Goal: Task Accomplishment & Management: Use online tool/utility

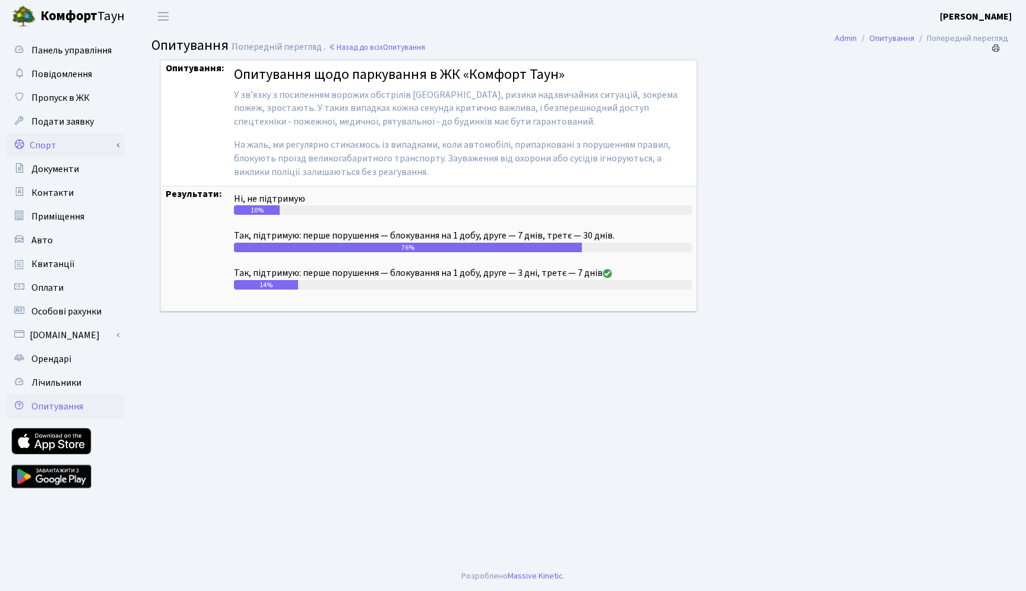
click at [68, 147] on link "Спорт" at bounding box center [65, 146] width 119 height 24
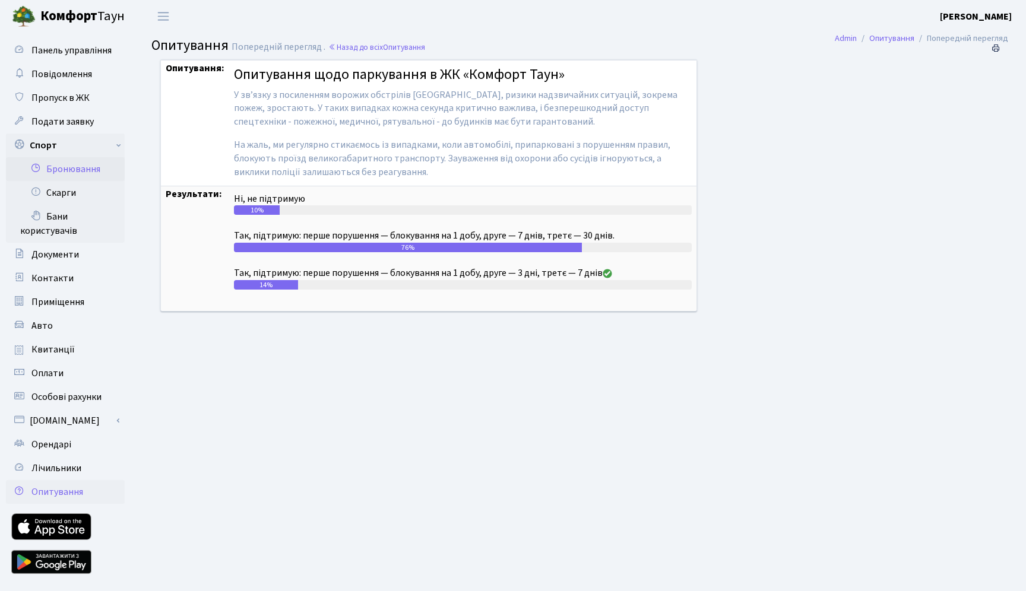
click at [66, 166] on link "Бронювання" at bounding box center [65, 169] width 119 height 24
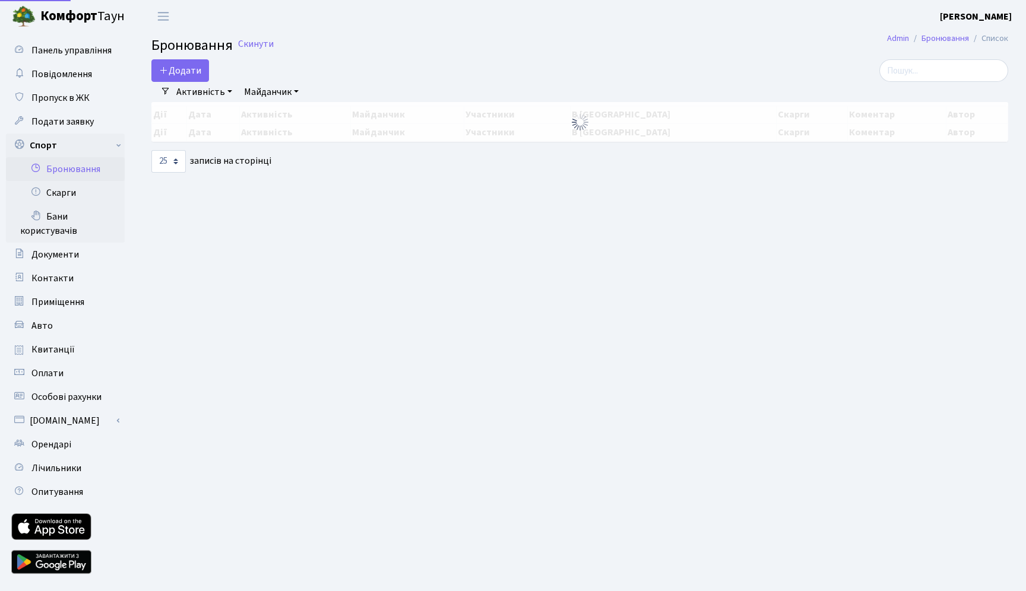
select select "25"
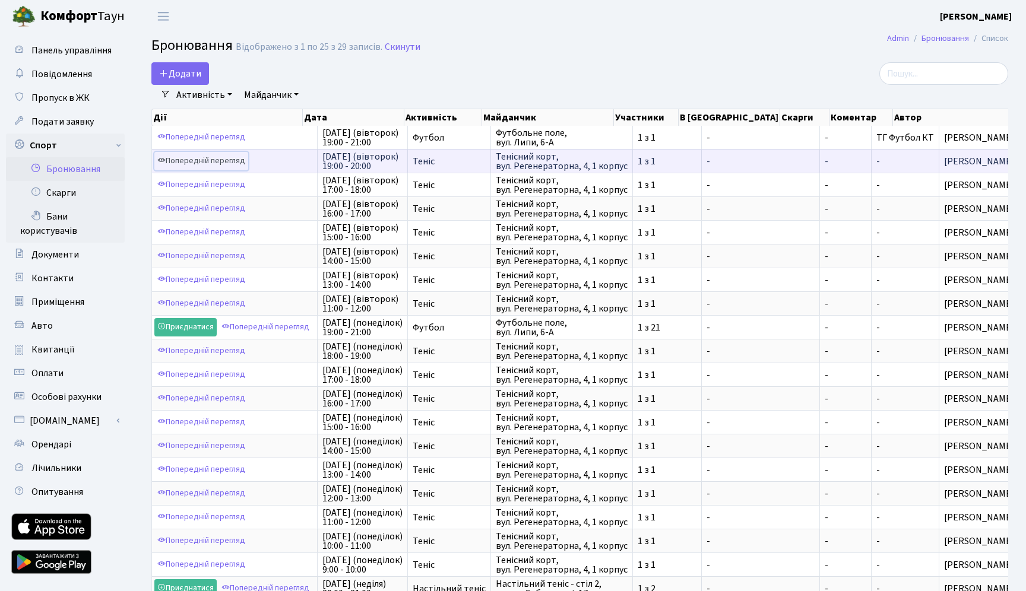
click at [236, 158] on link "Попередній перегляд" at bounding box center [201, 161] width 94 height 18
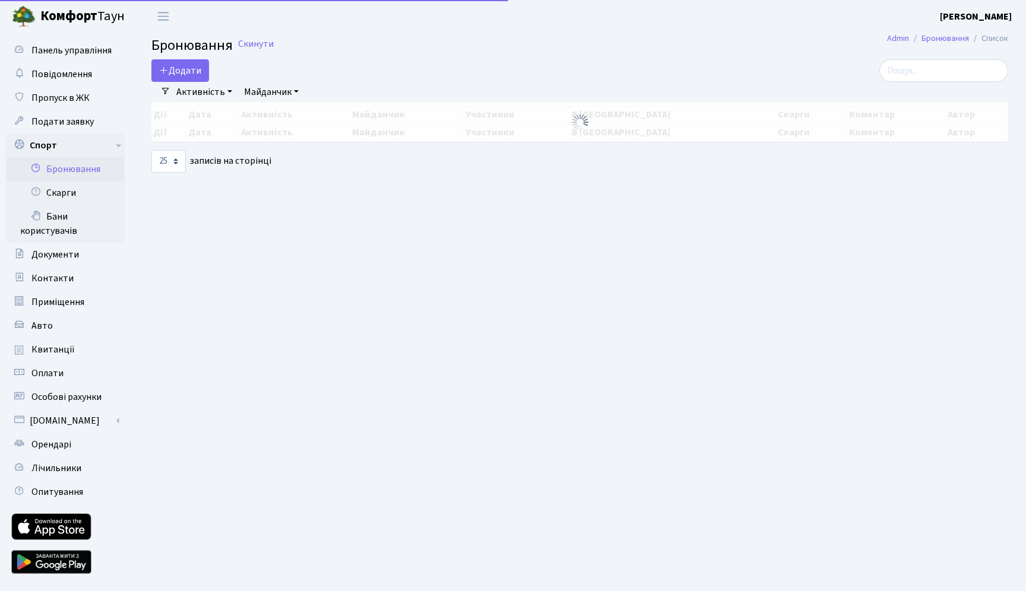
select select "25"
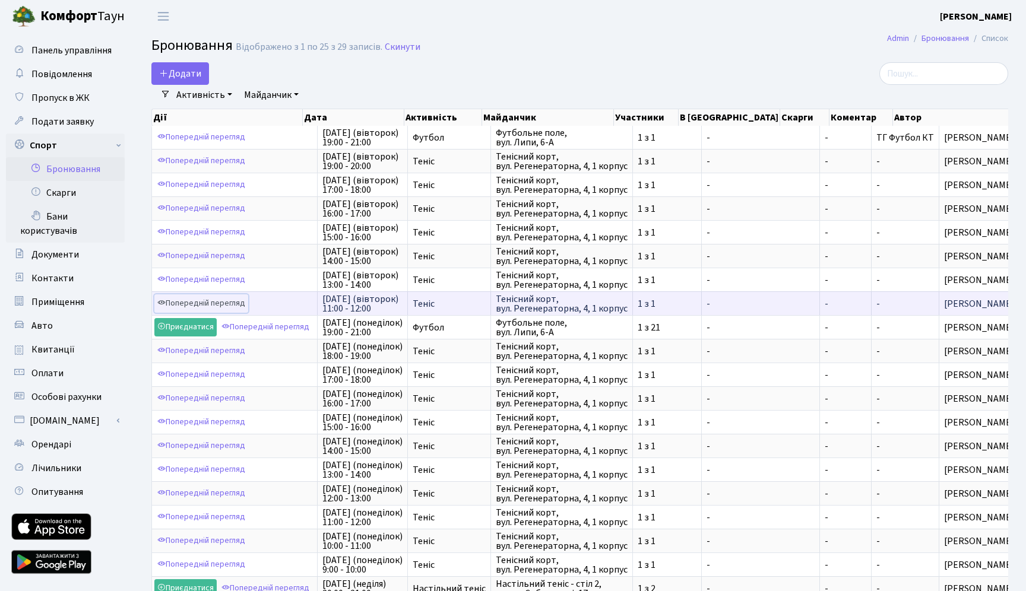
click at [234, 303] on link "Попередній перегляд" at bounding box center [201, 303] width 94 height 18
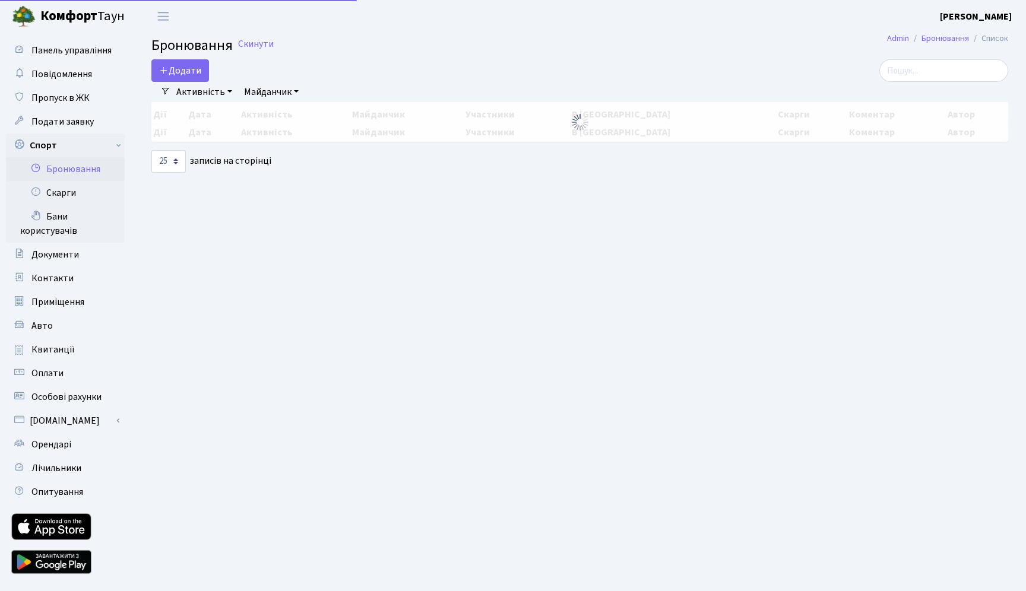
select select "25"
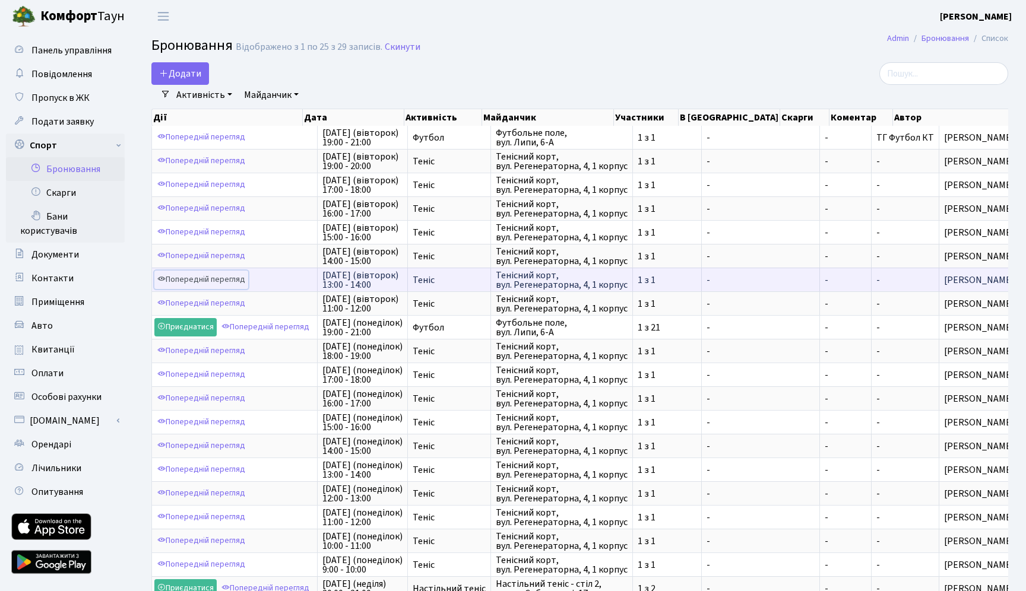
click at [231, 283] on link "Попередній перегляд" at bounding box center [201, 280] width 94 height 18
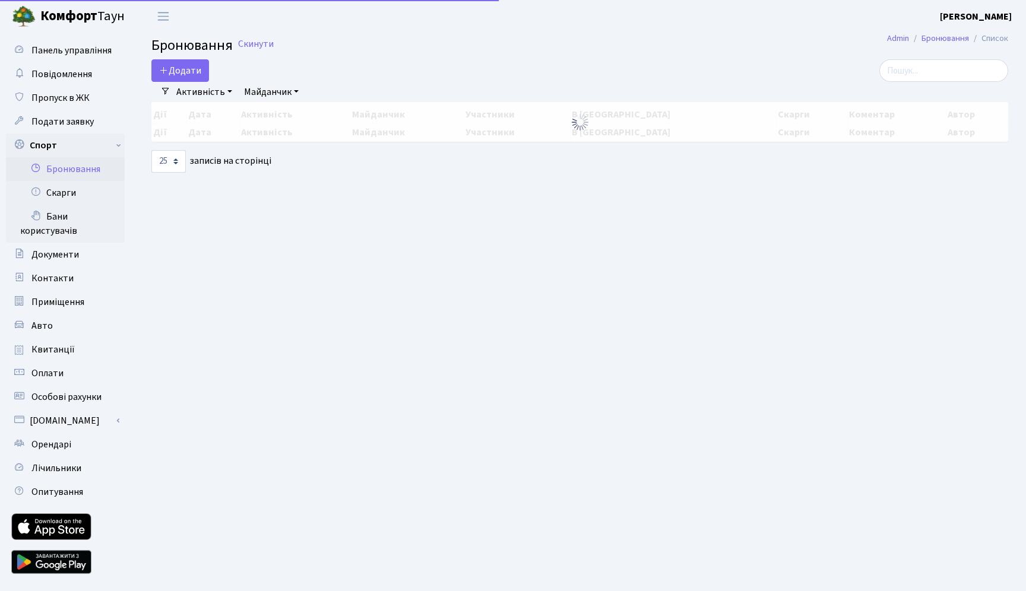
select select "25"
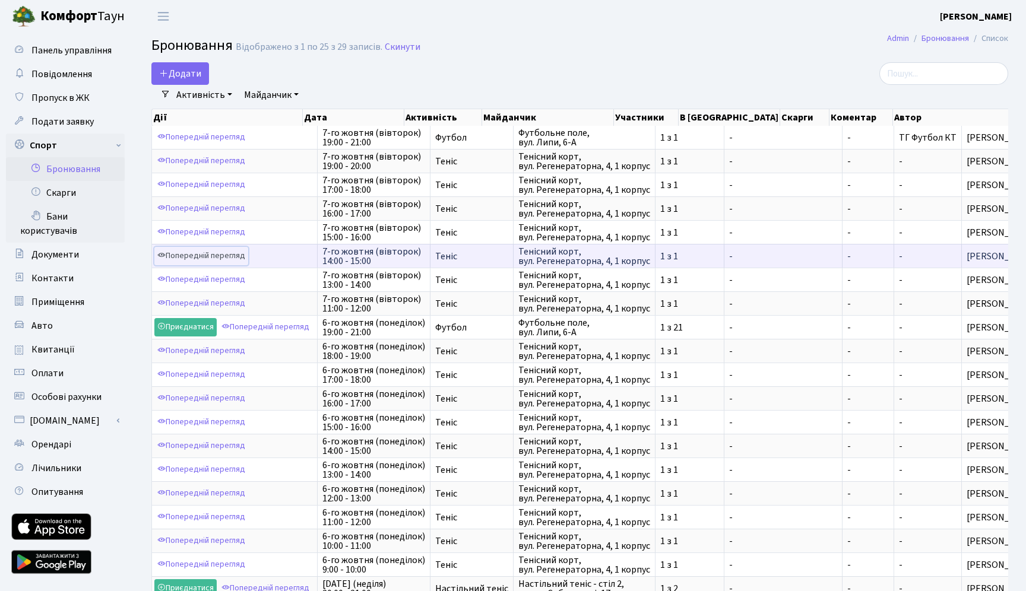
click at [221, 256] on link "Попередній перегляд" at bounding box center [201, 256] width 94 height 18
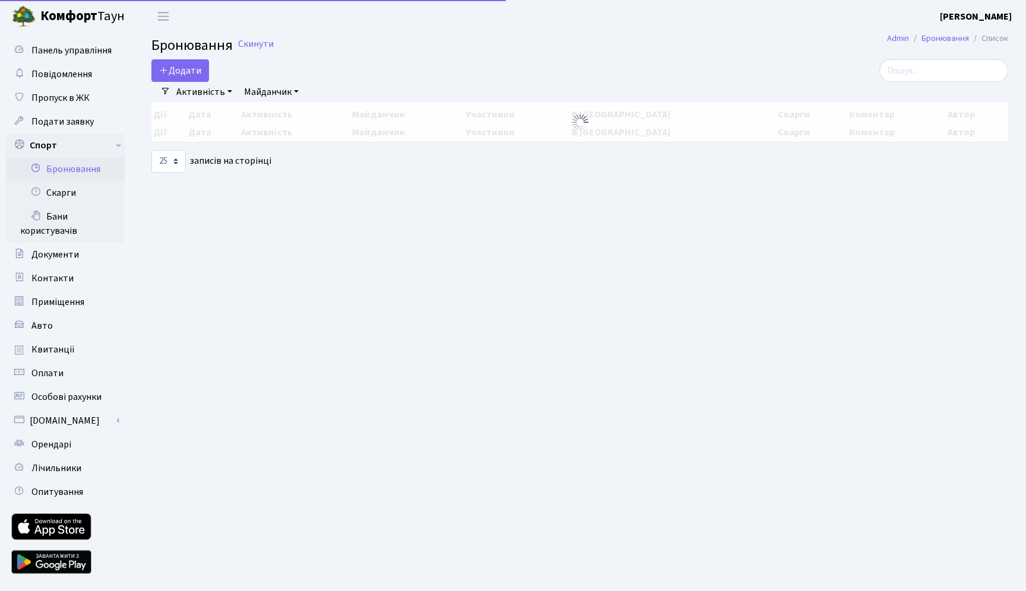
select select "25"
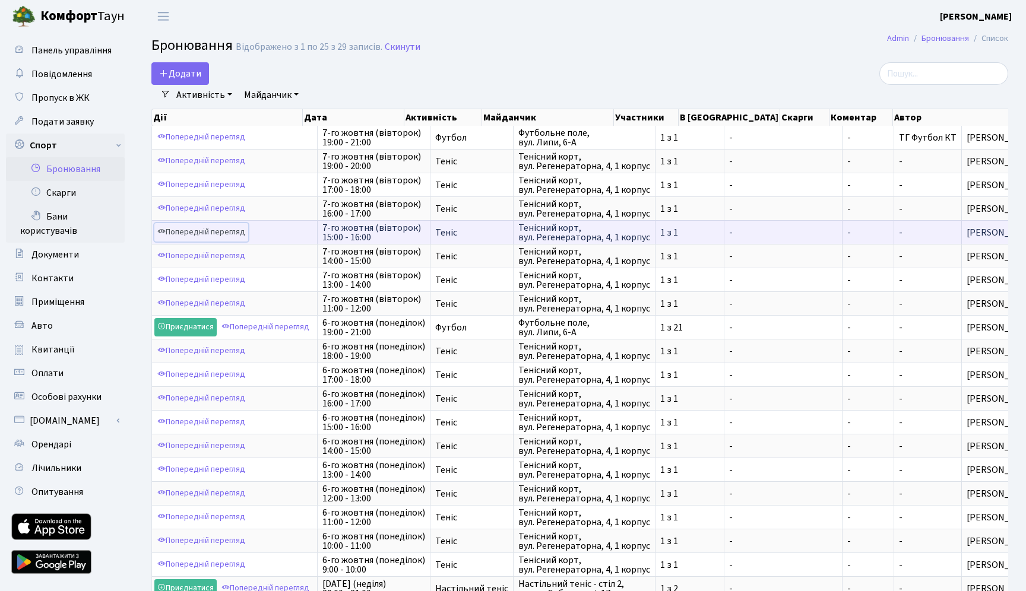
click at [204, 228] on link "Попередній перегляд" at bounding box center [201, 232] width 94 height 18
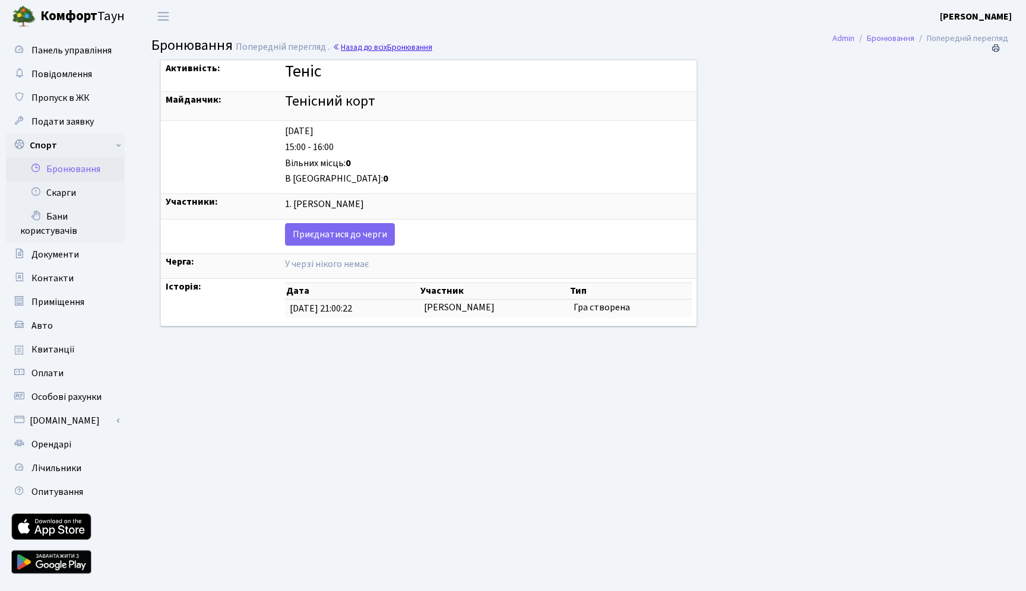
click at [389, 49] on span "Бронювання" at bounding box center [409, 47] width 45 height 11
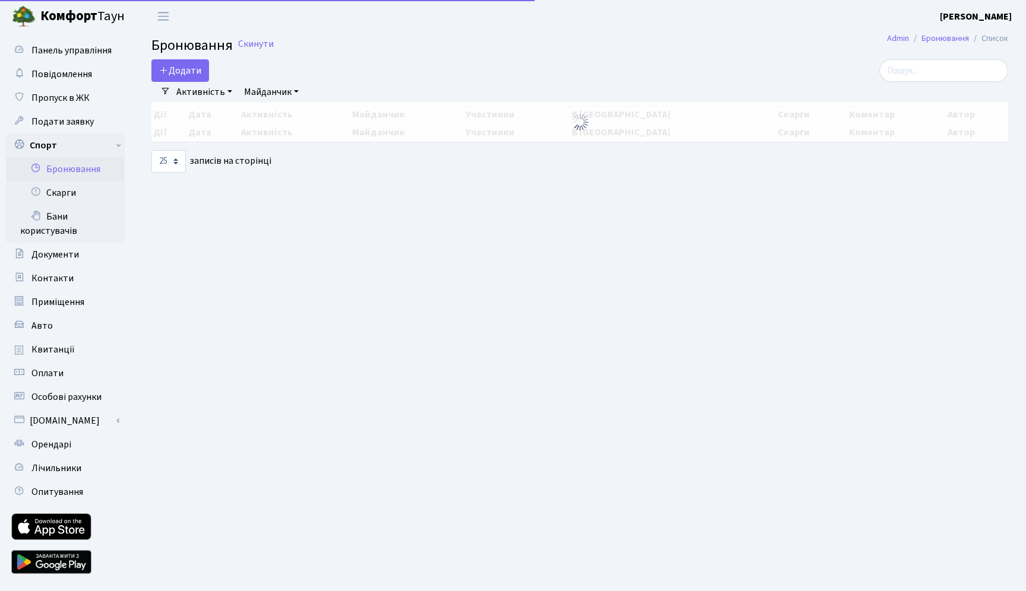
select select "25"
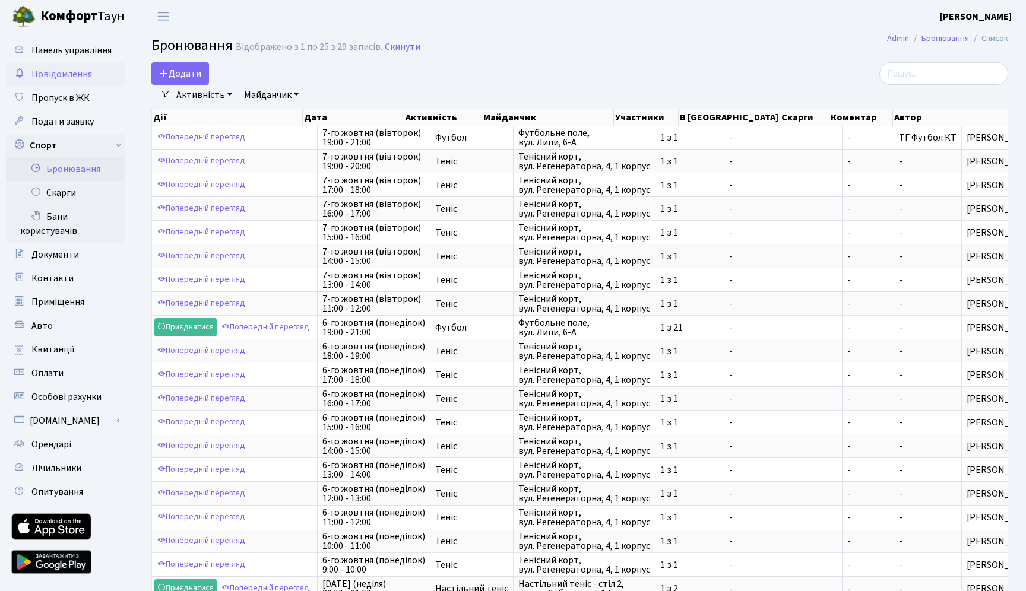
click at [49, 80] on span "Повідомлення" at bounding box center [61, 74] width 61 height 13
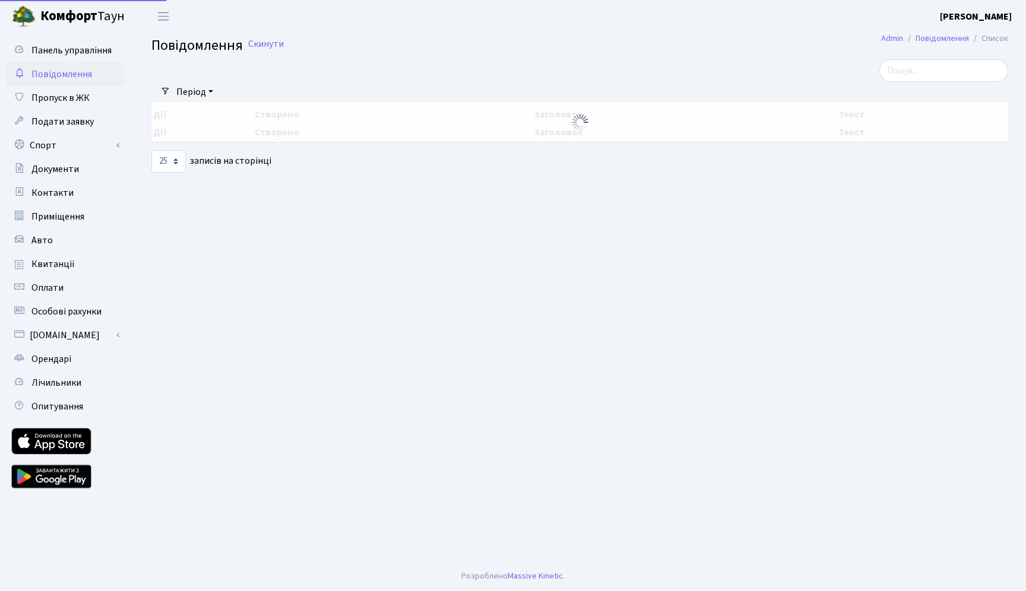
select select "25"
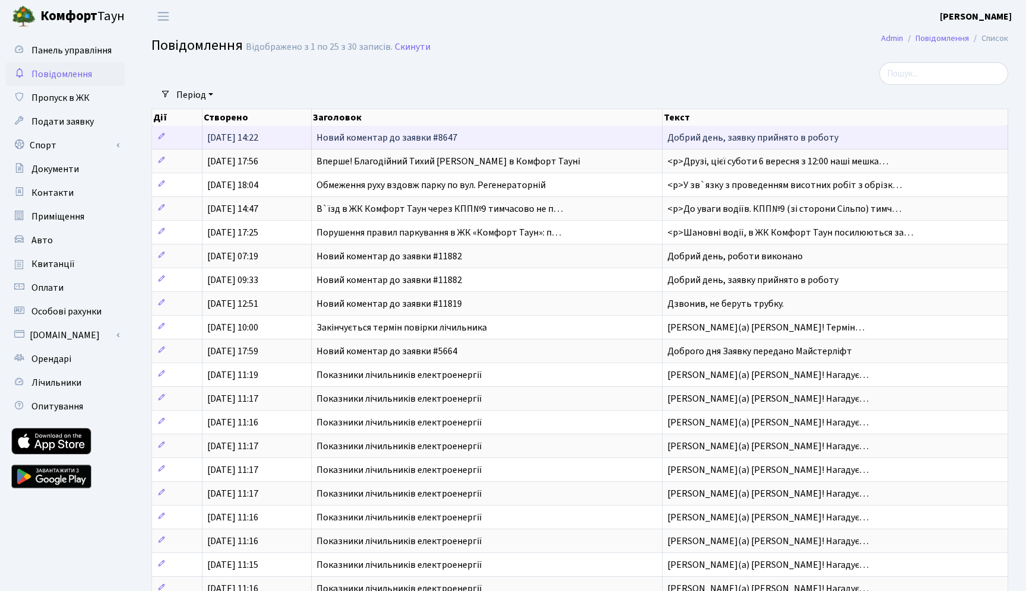
click at [754, 138] on span "Добрий день, заявку прийнято в роботу" at bounding box center [752, 137] width 171 height 13
click at [551, 139] on td "Новий коментар до заявки #8647" at bounding box center [487, 137] width 351 height 23
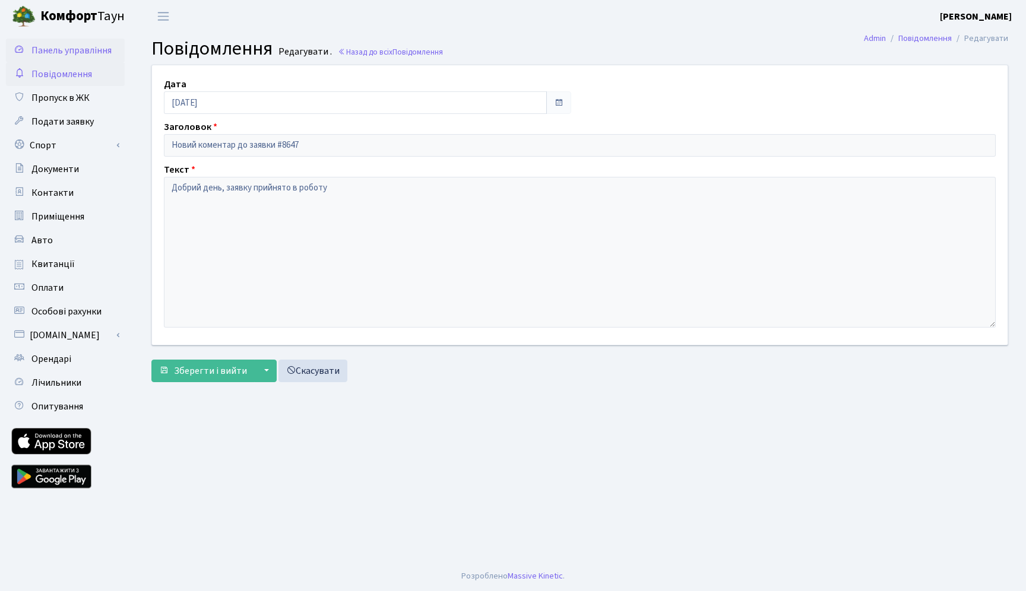
click at [74, 52] on span "Панель управління" at bounding box center [71, 50] width 80 height 13
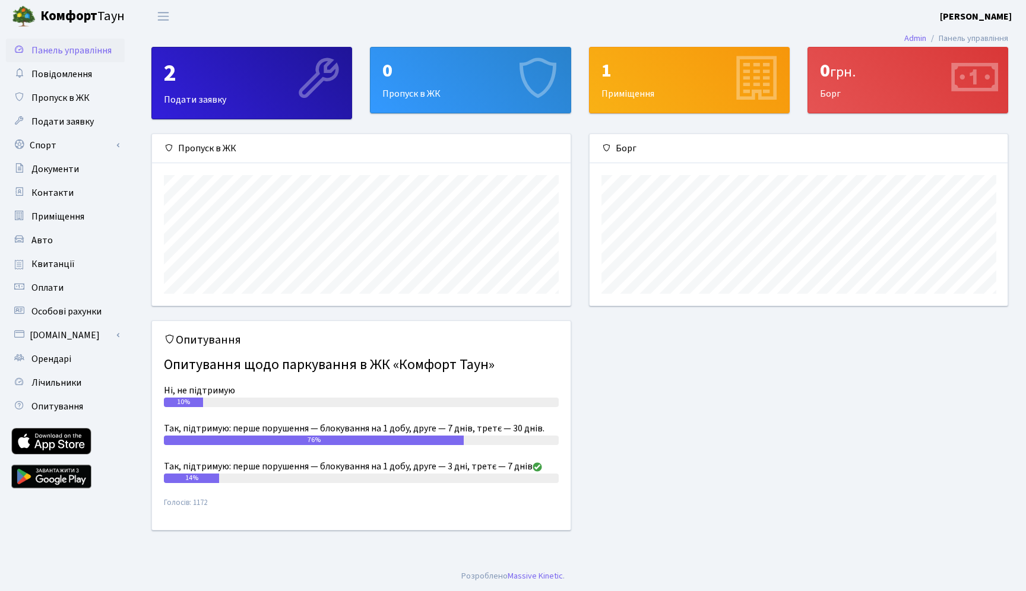
scroll to position [172, 418]
